Goal: Ask a question

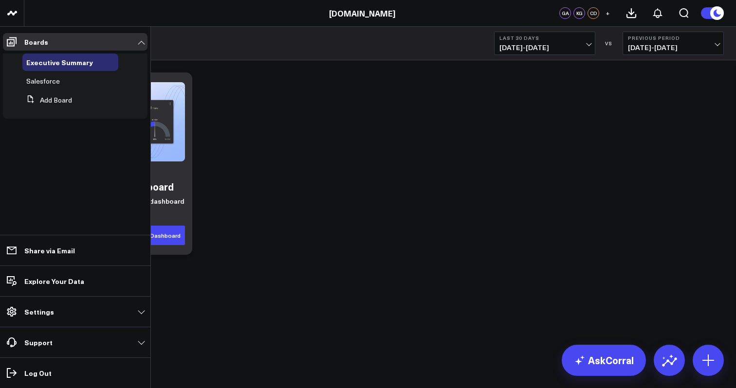
click at [87, 168] on ul "Boards Executive Summary Salesforce Add Board Share via Email Explore Your Data…" at bounding box center [75, 207] width 150 height 361
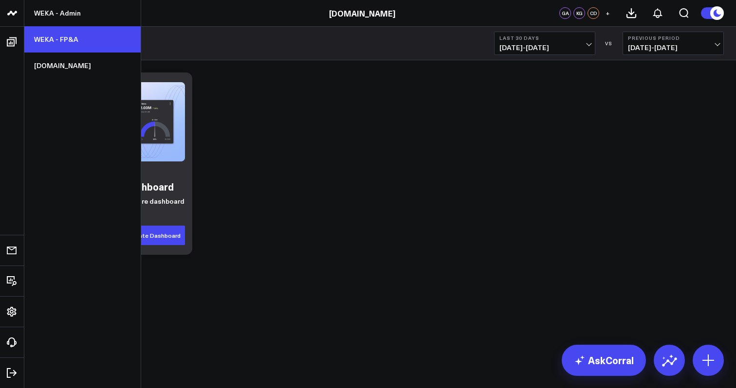
click at [44, 39] on link "WEKA - FP&A" at bounding box center [82, 39] width 116 height 26
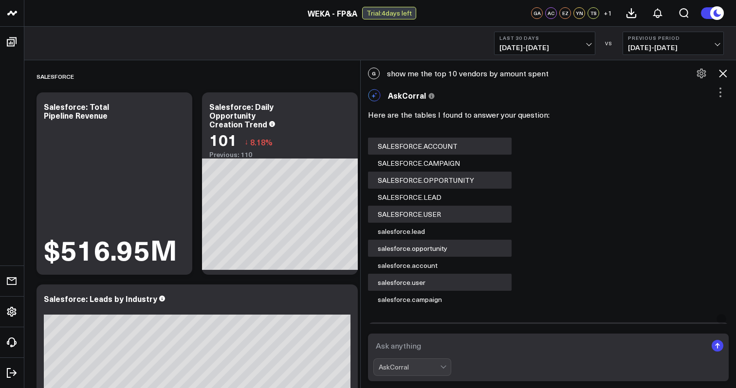
scroll to position [63, 0]
click at [436, 350] on textarea at bounding box center [539, 346] width 333 height 18
type textarea "show me the top 10 vendors by spend"
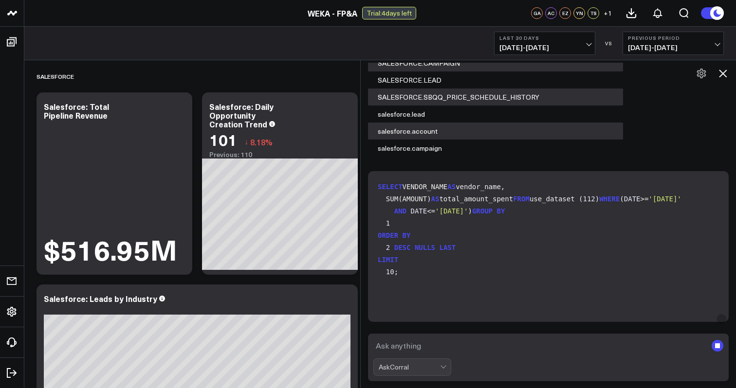
scroll to position [12, 0]
click at [595, 259] on code "SELECT VENDOR_NAME AS vendor_name, SUM(AMOUNT) AS total_amount_spent FROM use_d…" at bounding box center [549, 229] width 345 height 97
click at [408, 278] on code "SELECT VENDOR_NAME AS vendor_name, SUM(AMOUNT) AS total_amount_spent FROM use_d…" at bounding box center [549, 229] width 345 height 97
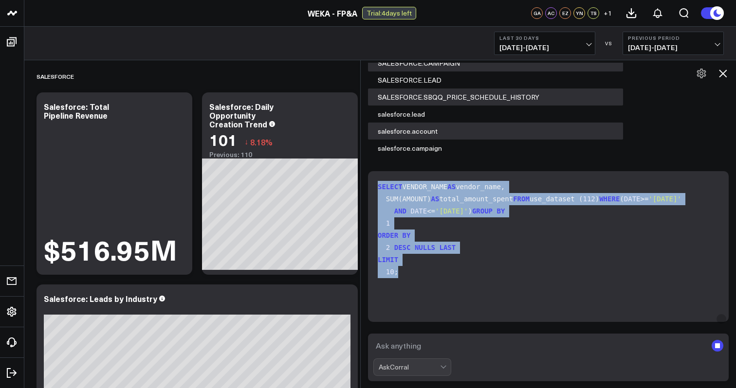
scroll to position [0, 0]
drag, startPoint x: 399, startPoint y: 304, endPoint x: 372, endPoint y: 183, distance: 123.7
click at [372, 183] on div "SELECT VENDOR_NAME AS vendor_name, SUM(AMOUNT) AS total_amount_spent FROM use_d…" at bounding box center [548, 246] width 360 height 151
copy code "SELECT VENDOR_NAME AS vendor_name, SUM(AMOUNT) AS total_amount_spent FROM use_d…"
